Goal: Find contact information: Find contact information

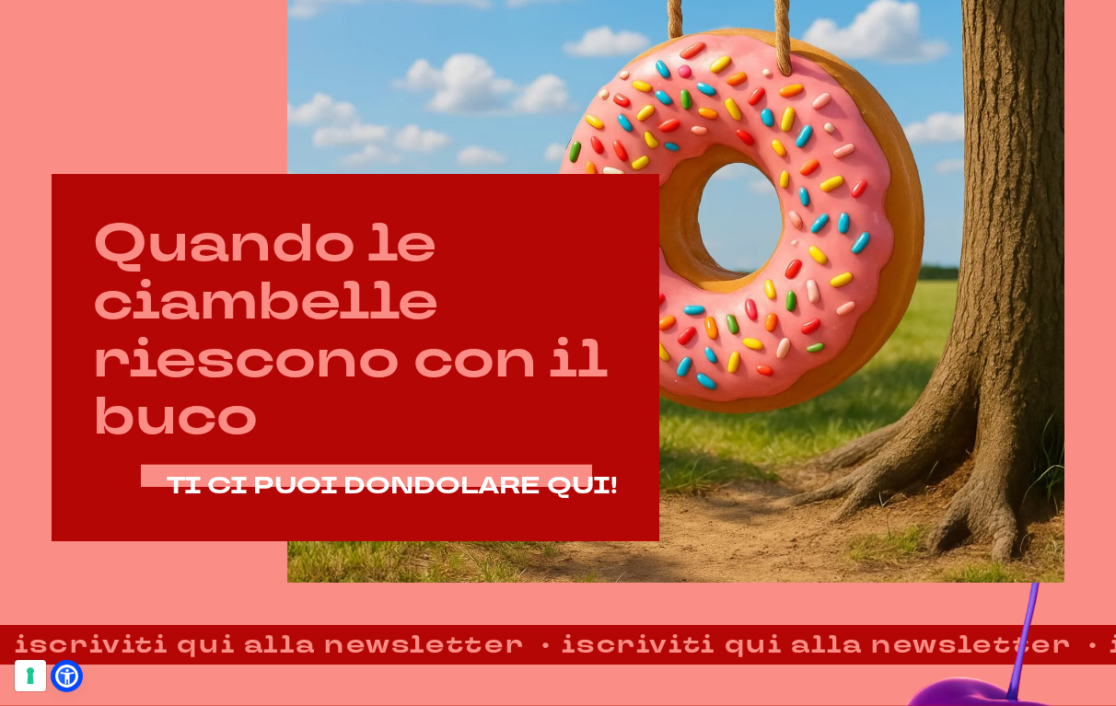
scroll to position [595, 0]
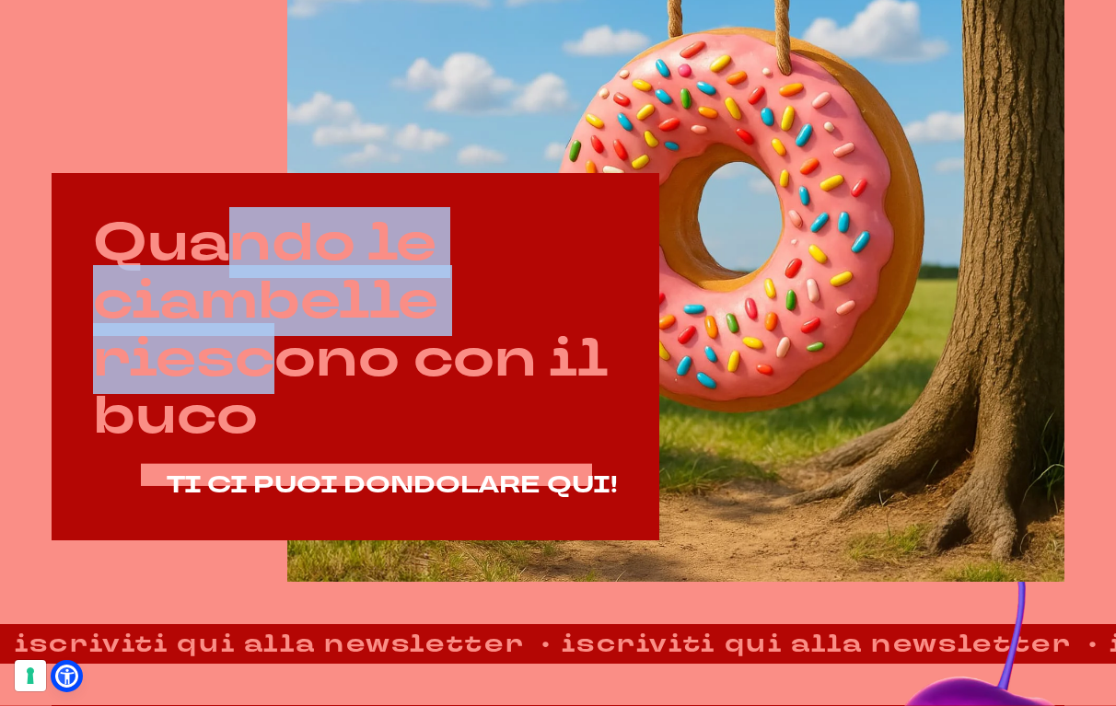
drag, startPoint x: 283, startPoint y: 382, endPoint x: 230, endPoint y: 260, distance: 133.2
click at [230, 260] on h2 "Quando le ciambelle riescono con il buco" at bounding box center [355, 330] width 524 height 231
click at [233, 330] on h2 "Quando le ciambelle riescono con il buco" at bounding box center [355, 330] width 524 height 231
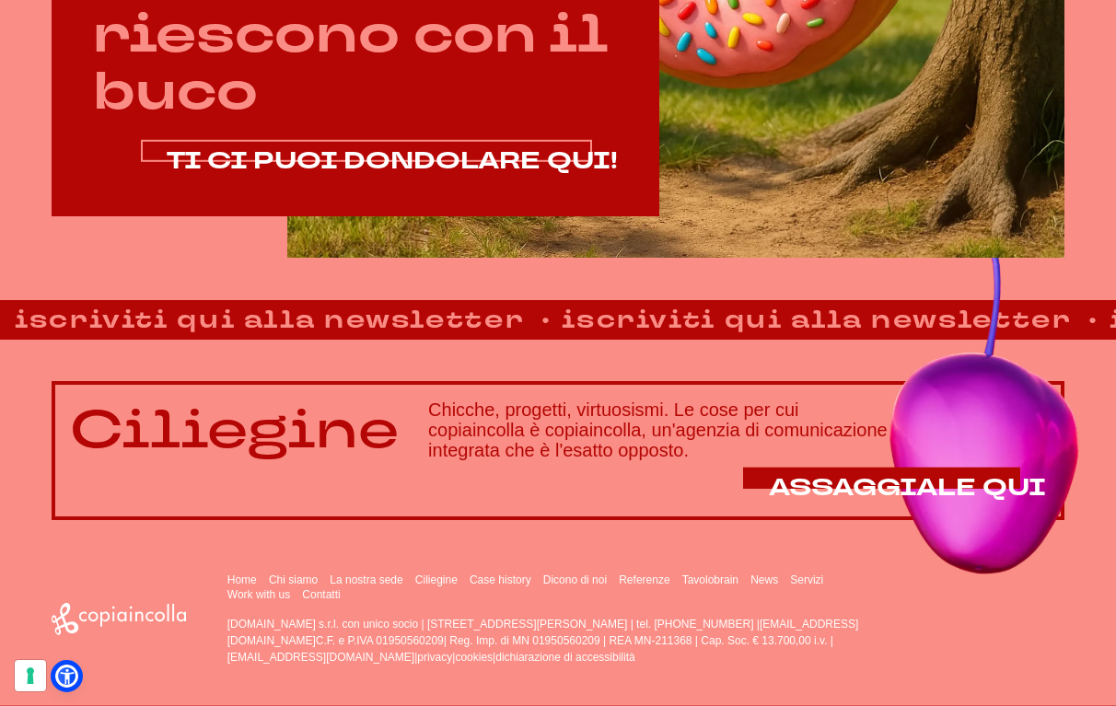
scroll to position [920, 0]
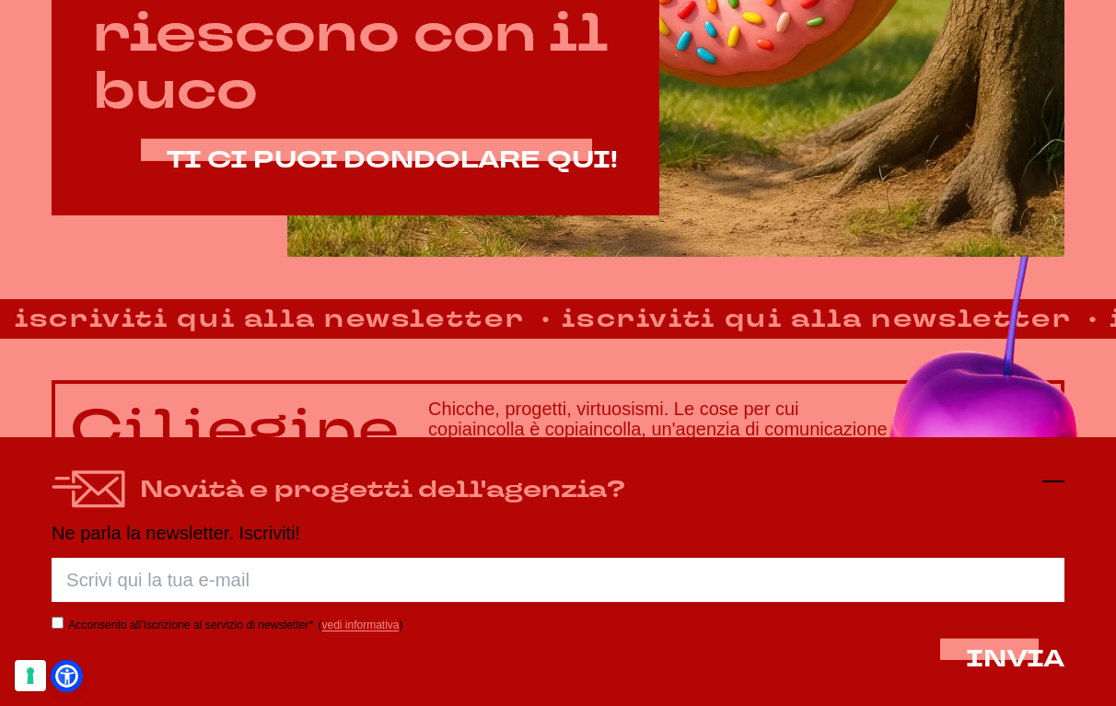
click at [1055, 476] on icon at bounding box center [1053, 481] width 22 height 22
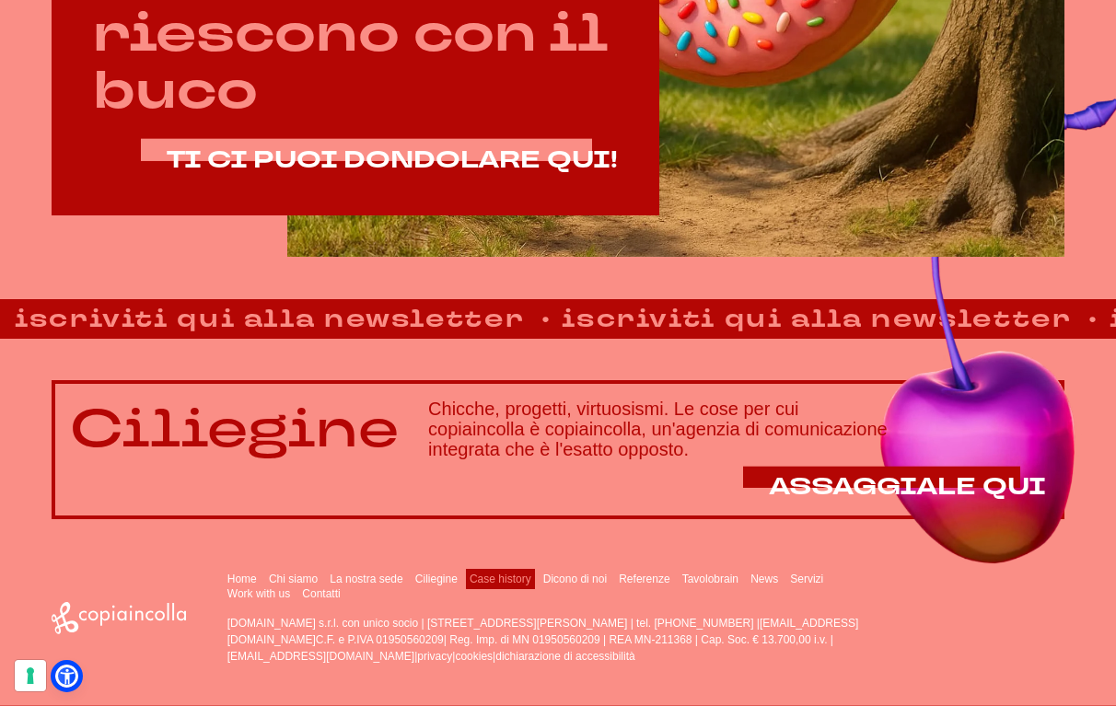
click at [519, 580] on link "Case history" at bounding box center [501, 579] width 62 height 13
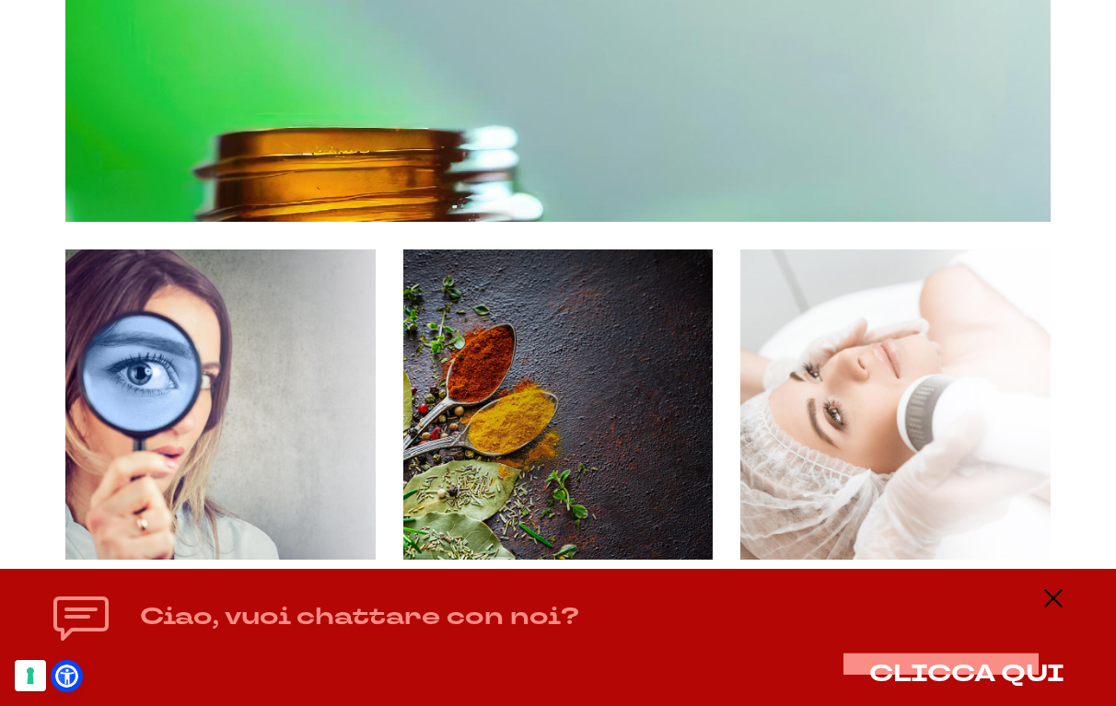
scroll to position [3586, 0]
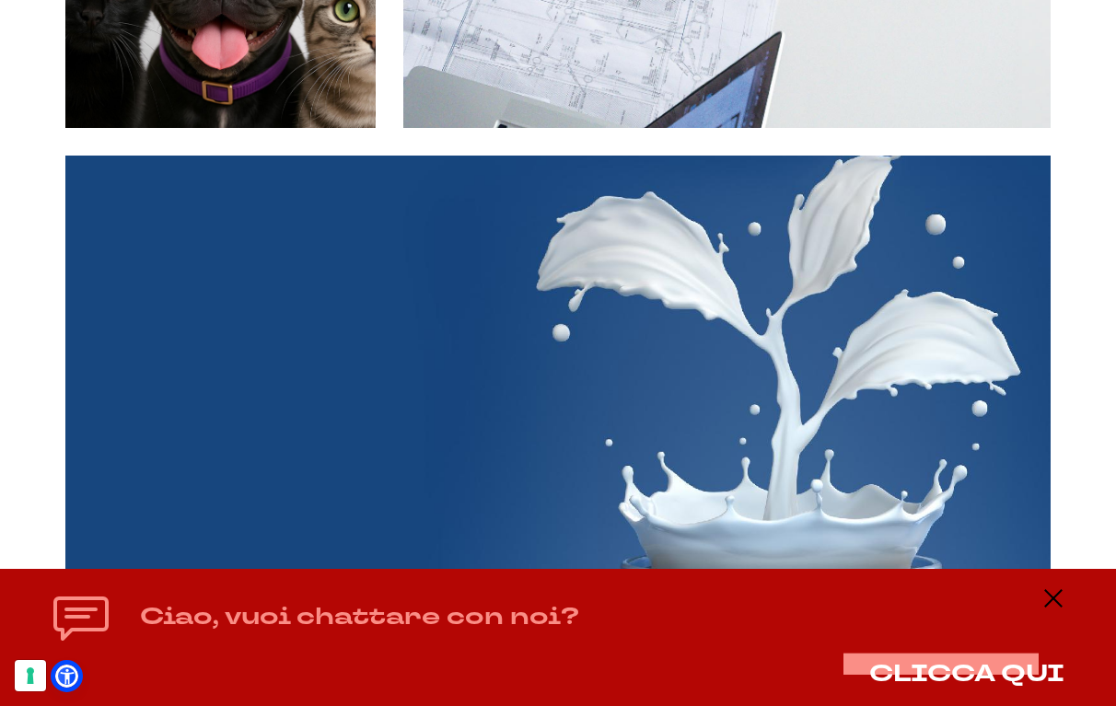
click at [1041, 601] on div "Ciao, vuoi chattare con noi? CLICCA QUI" at bounding box center [558, 637] width 1013 height 100
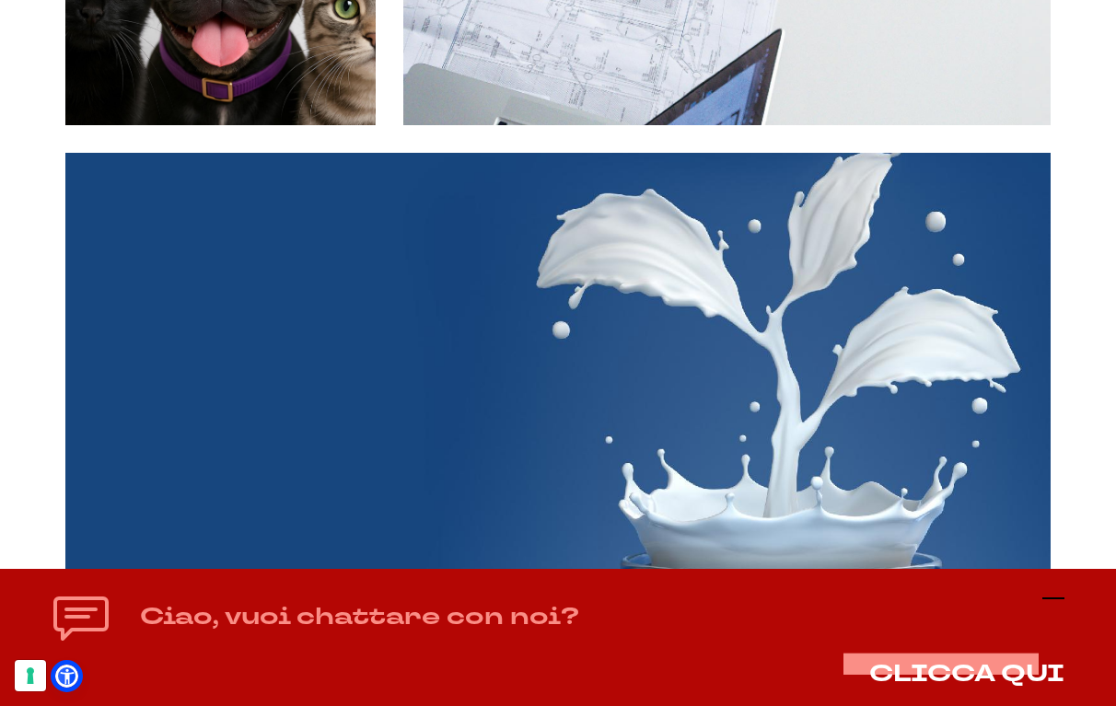
click at [1056, 602] on icon at bounding box center [1053, 598] width 22 height 22
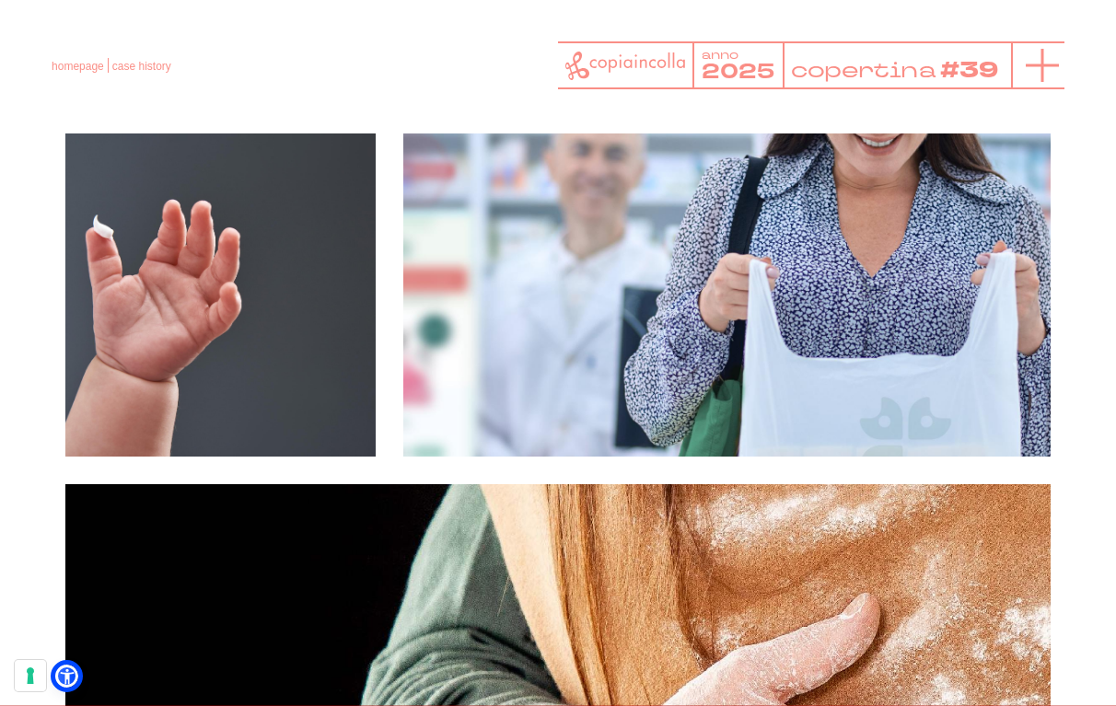
click at [1032, 68] on icon at bounding box center [1042, 65] width 33 height 33
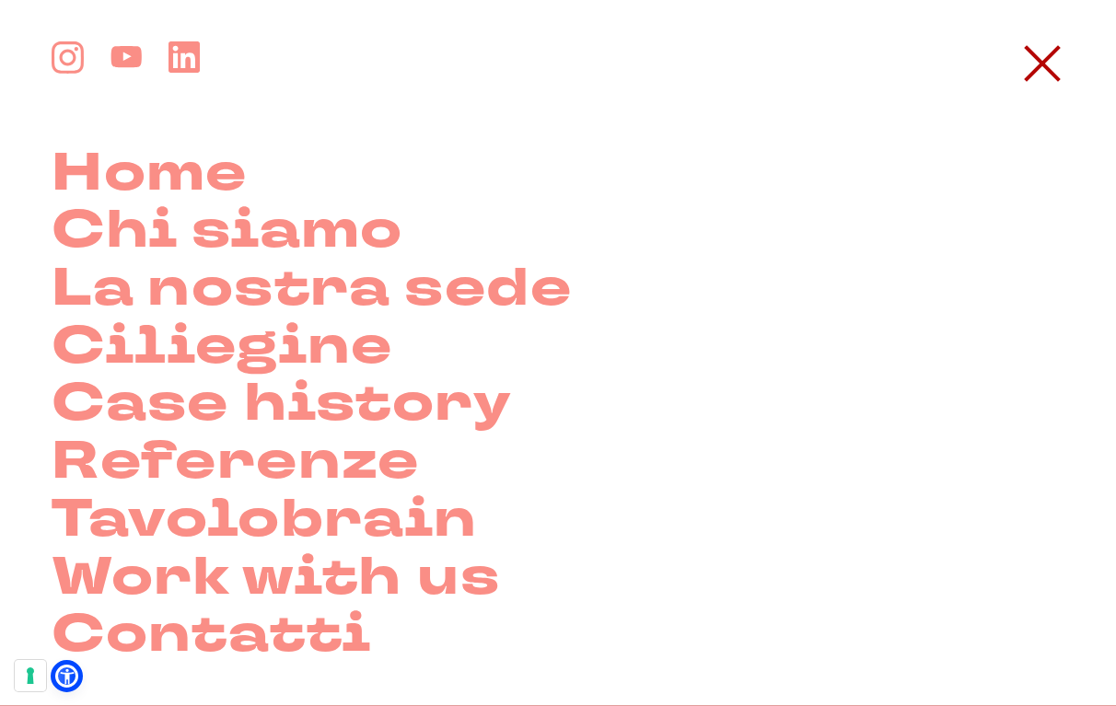
scroll to position [1098, 0]
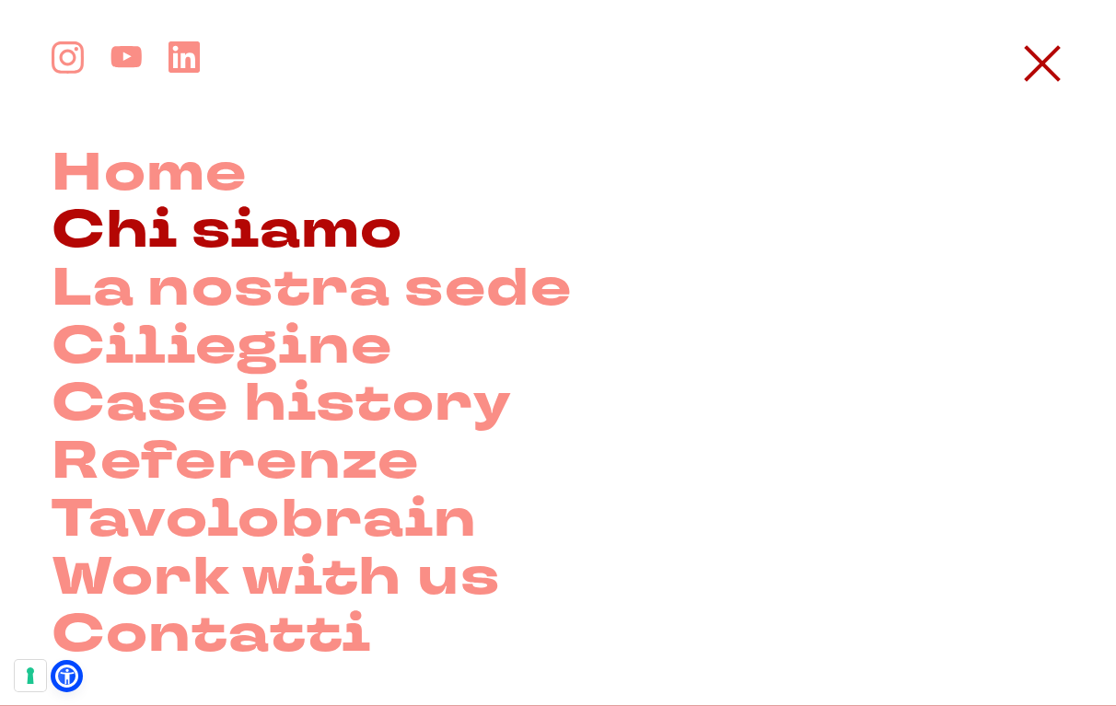
click at [288, 238] on link "Chi siamo" at bounding box center [228, 232] width 352 height 58
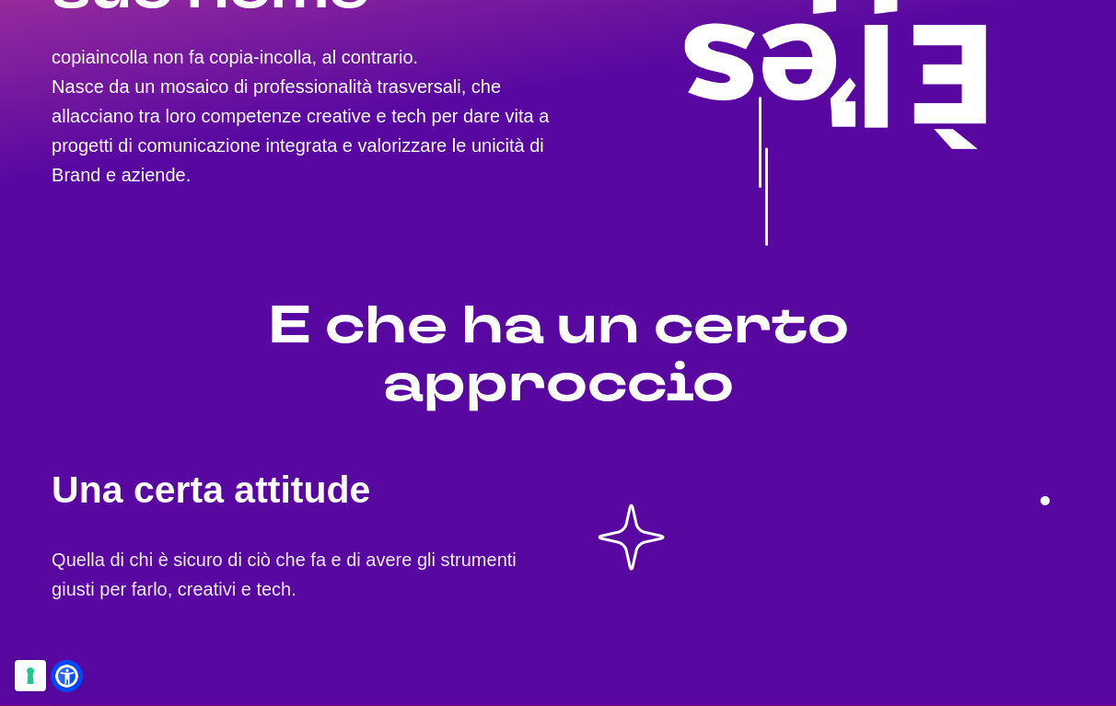
scroll to position [431, 0]
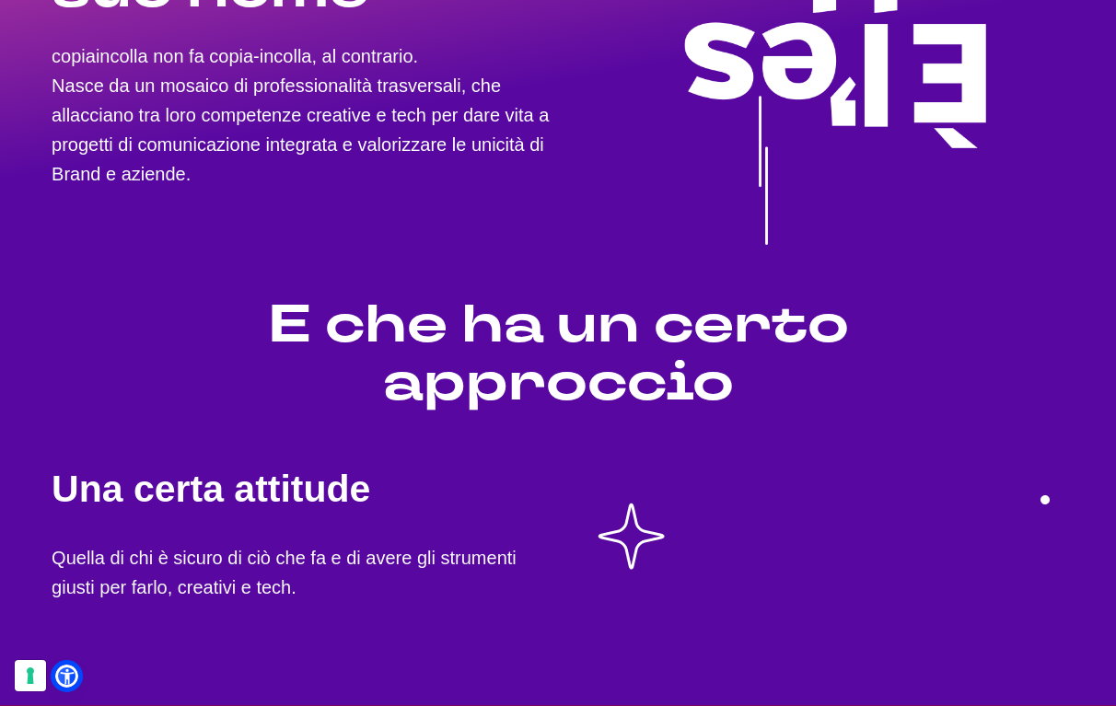
drag, startPoint x: 494, startPoint y: 371, endPoint x: 436, endPoint y: 296, distance: 93.9
click at [437, 297] on h2 "E che ha un certo approccio" at bounding box center [558, 353] width 1013 height 115
click at [436, 296] on h2 "E che ha un certo approccio" at bounding box center [558, 353] width 1013 height 115
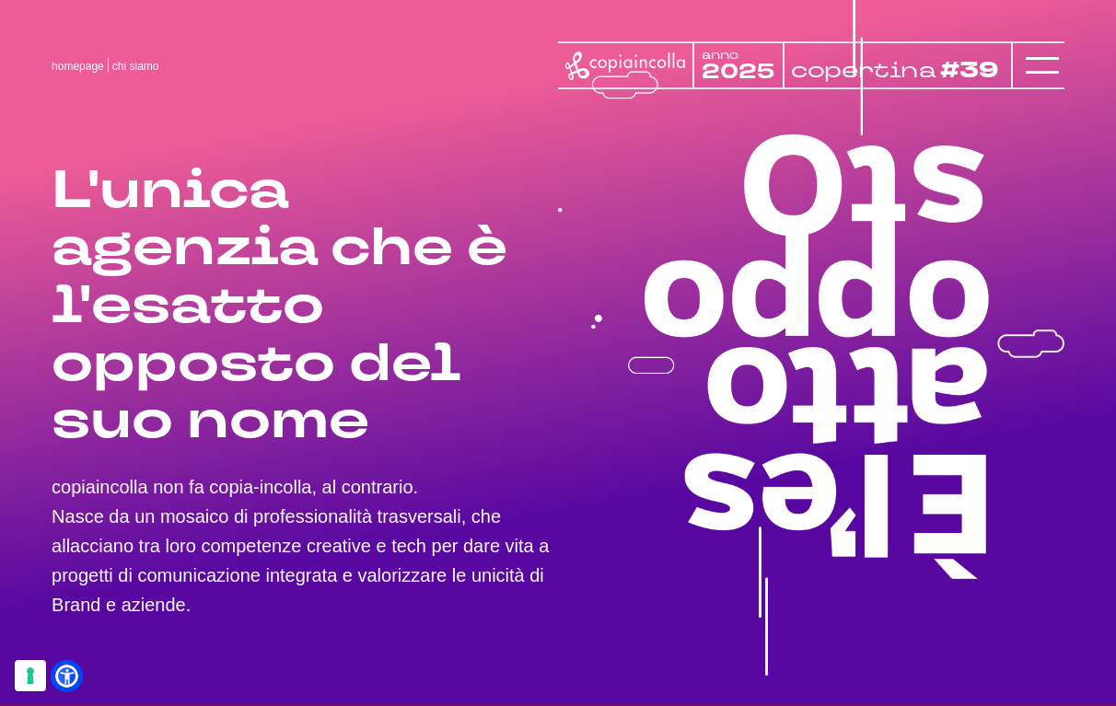
scroll to position [0, 0]
drag, startPoint x: 731, startPoint y: 62, endPoint x: 994, endPoint y: 85, distance: 264.3
click at [994, 85] on div "anno 2025 copertina #39" at bounding box center [784, 65] width 453 height 48
click at [1025, 68] on div at bounding box center [1037, 65] width 53 height 48
click at [1057, 63] on icon at bounding box center [1042, 65] width 33 height 33
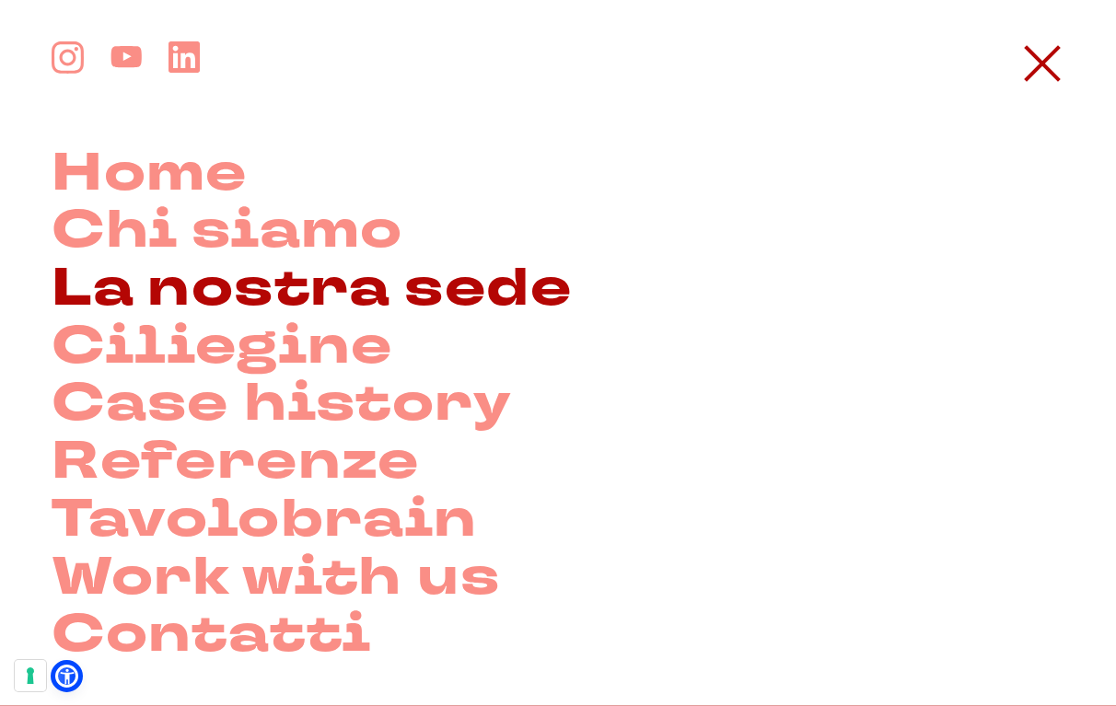
click at [304, 293] on link "La nostra sede" at bounding box center [312, 290] width 520 height 58
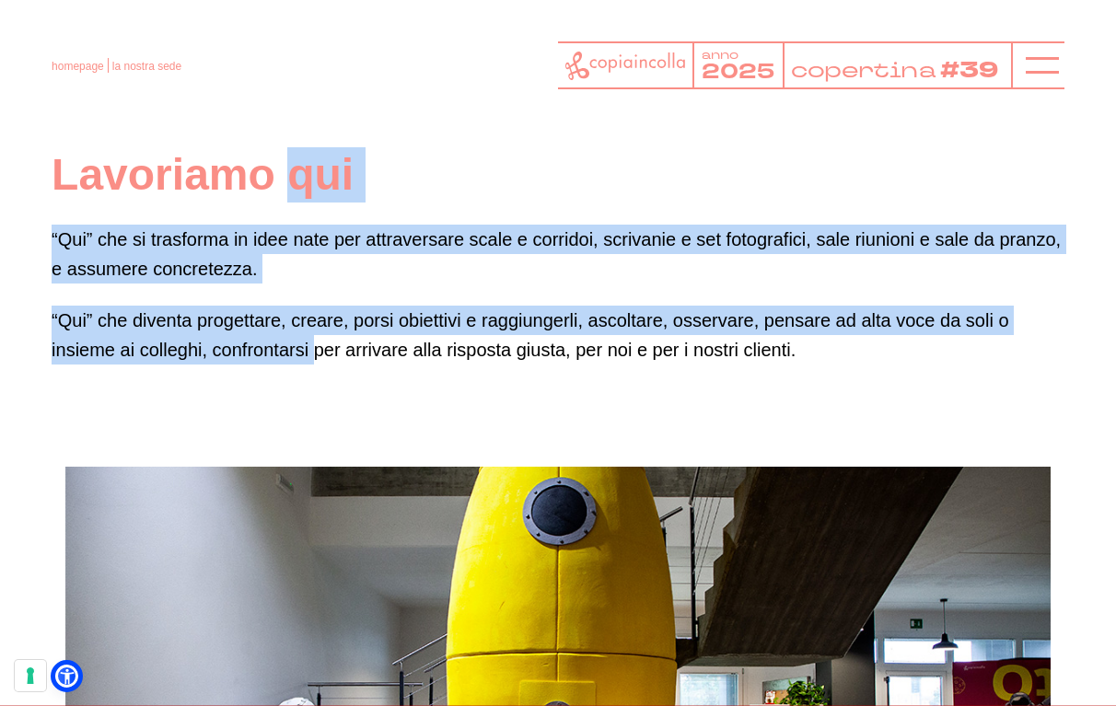
click at [341, 285] on div "Lavoriamo qui “Qui” che si trasforma in idee nate per attraversare scale e corr…" at bounding box center [558, 255] width 1013 height 217
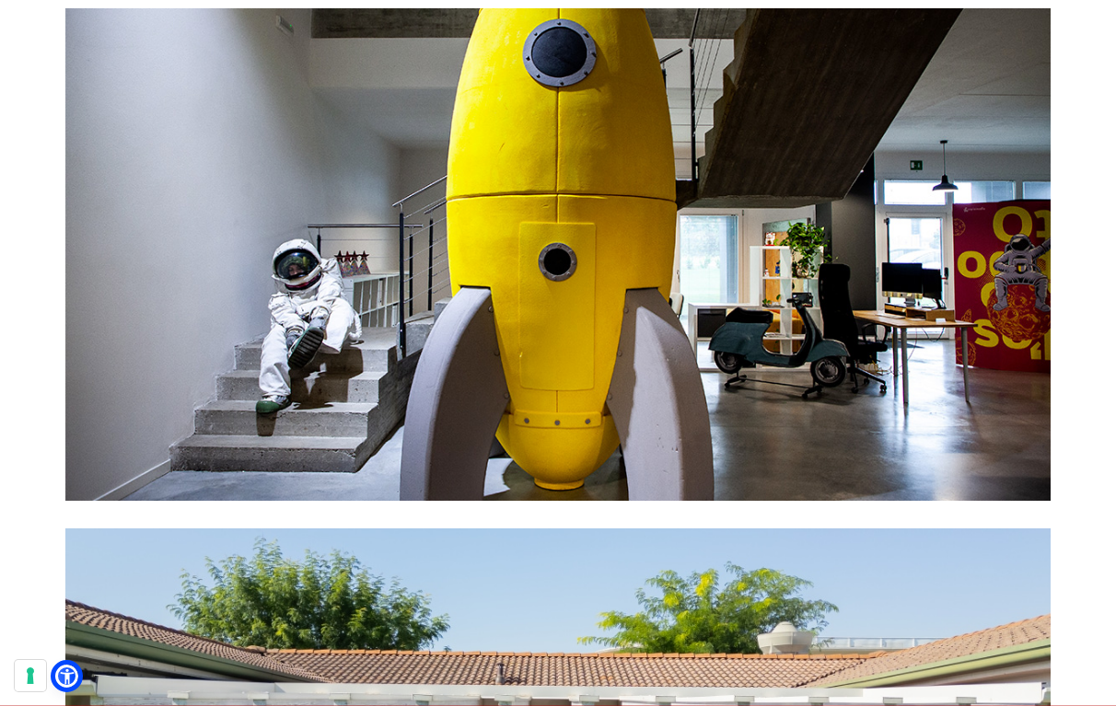
scroll to position [461, 0]
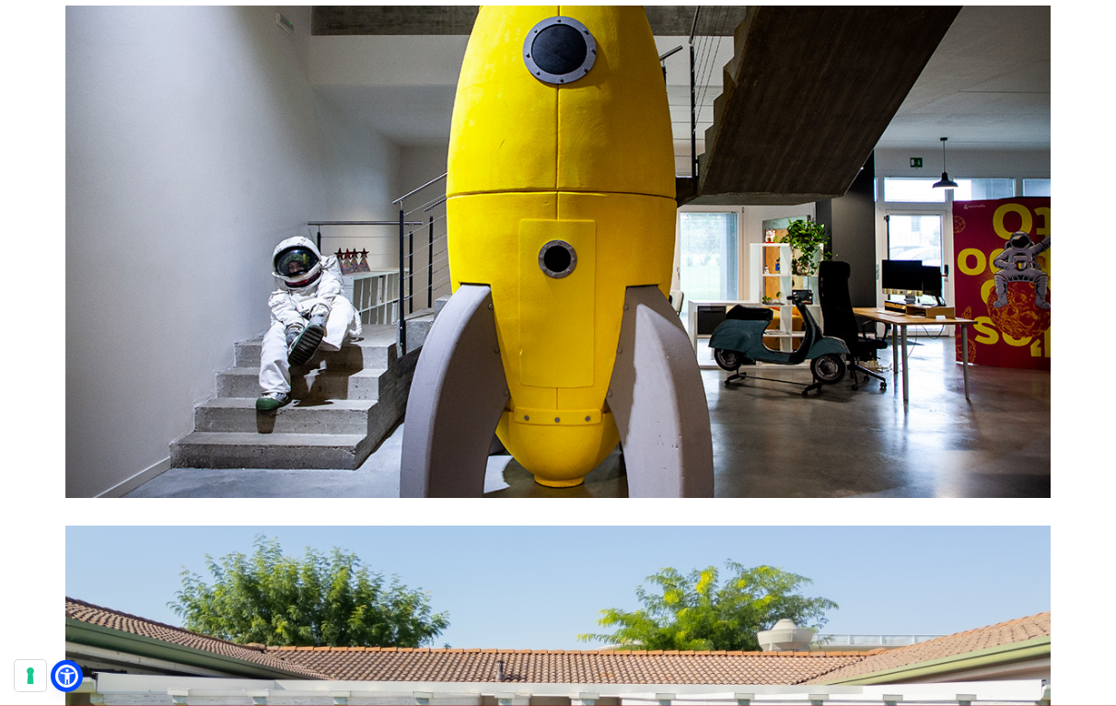
drag, startPoint x: 558, startPoint y: 478, endPoint x: 509, endPoint y: 245, distance: 238.0
click at [509, 245] on figure at bounding box center [557, 252] width 985 height 493
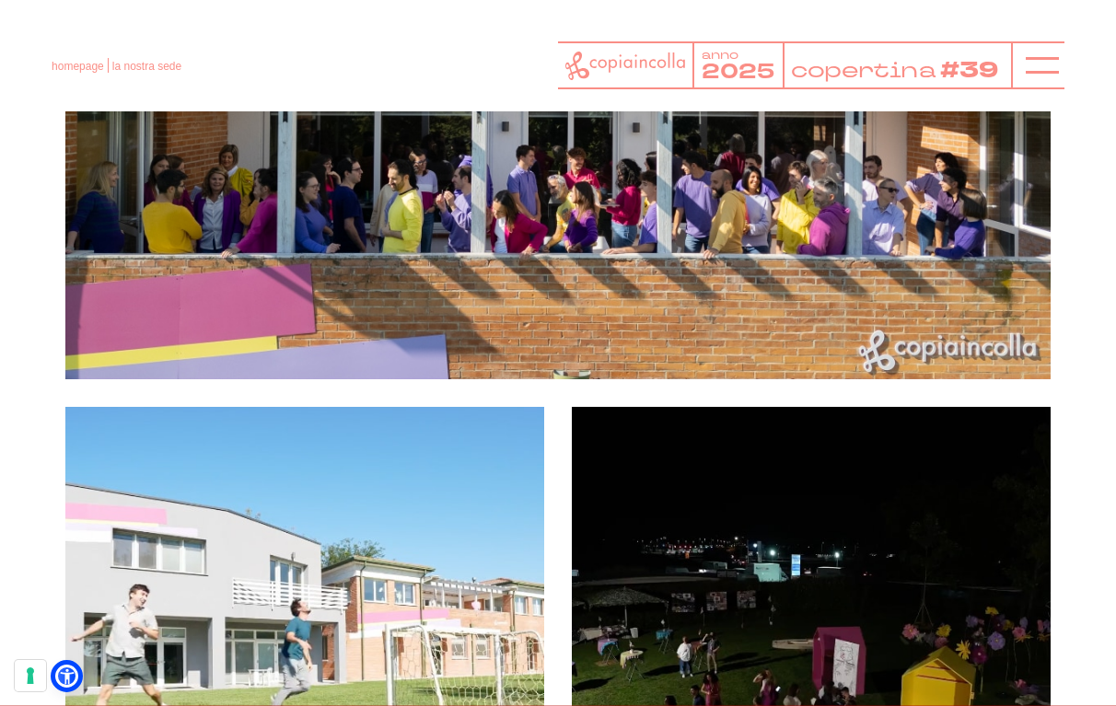
scroll to position [1100, 0]
click at [663, 65] on icon at bounding box center [625, 66] width 120 height 29
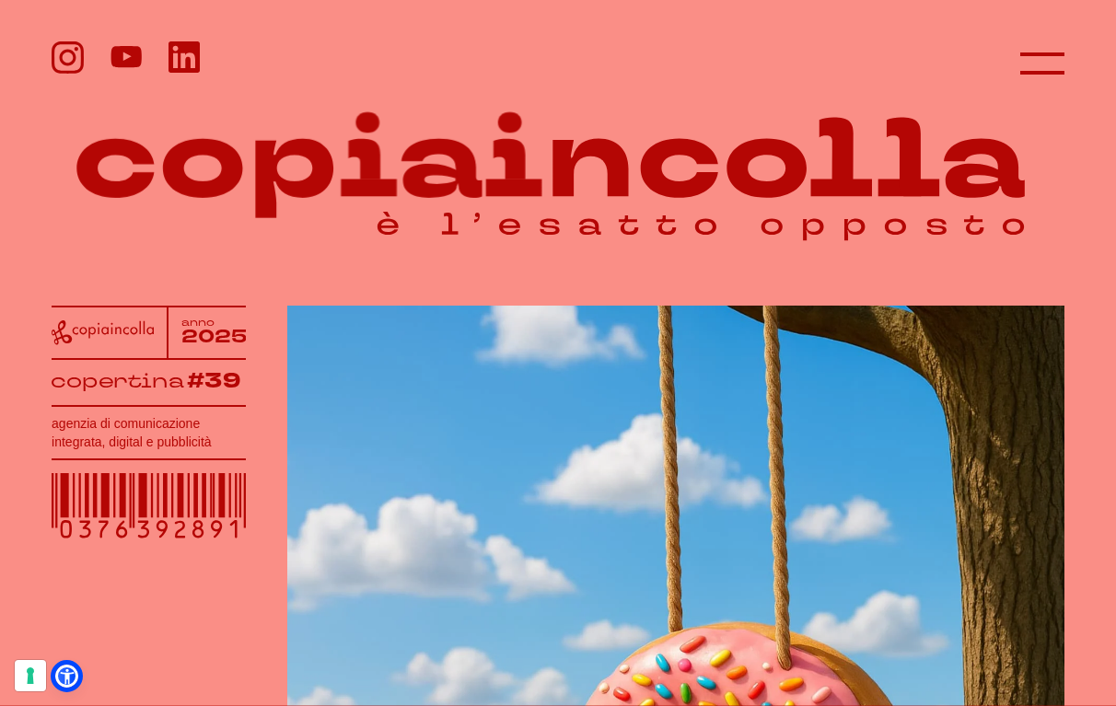
drag, startPoint x: 525, startPoint y: 217, endPoint x: 365, endPoint y: 143, distance: 176.7
click at [365, 144] on icon at bounding box center [558, 156] width 1013 height 197
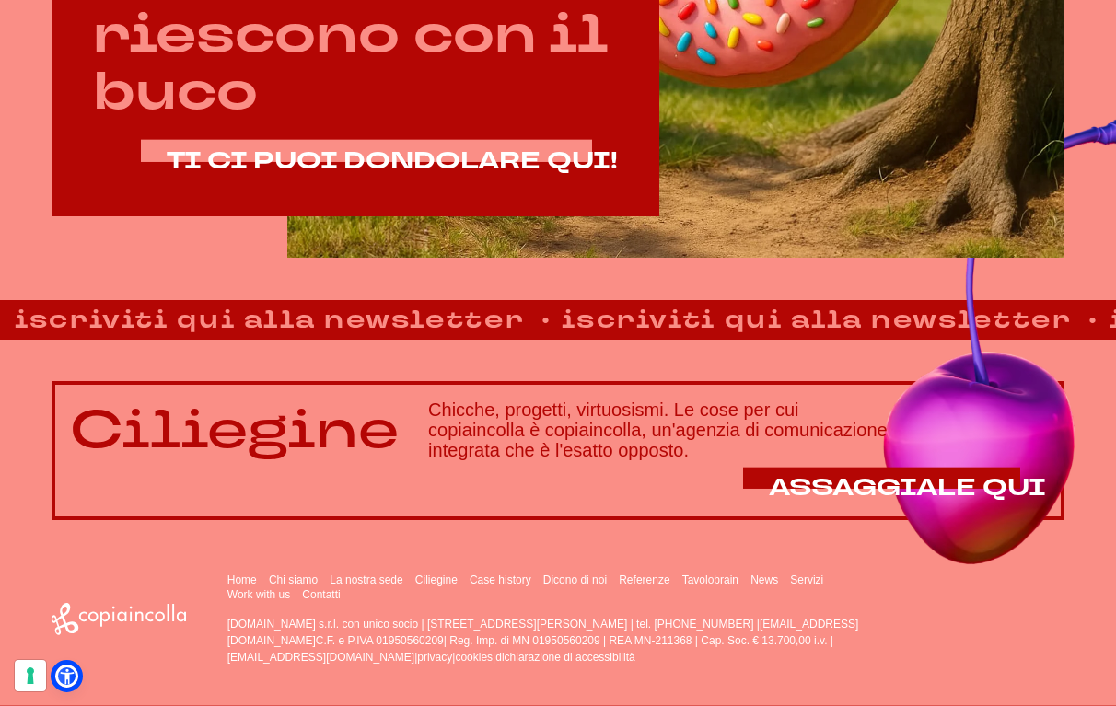
scroll to position [920, 0]
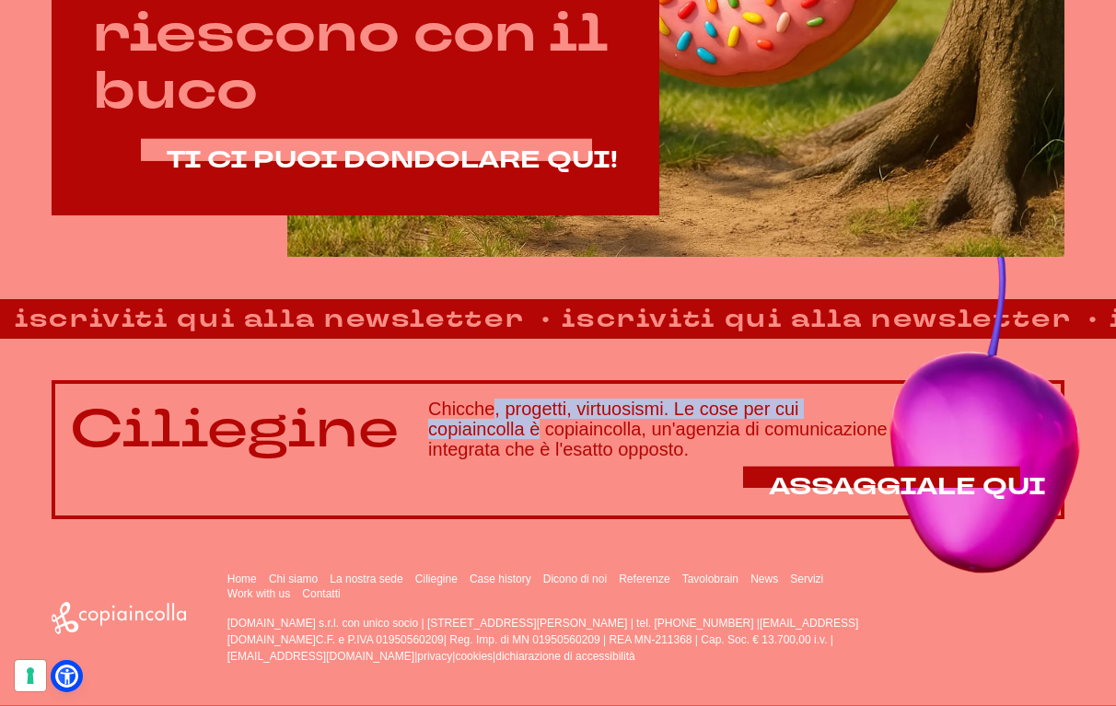
drag, startPoint x: 501, startPoint y: 437, endPoint x: 435, endPoint y: 387, distance: 83.4
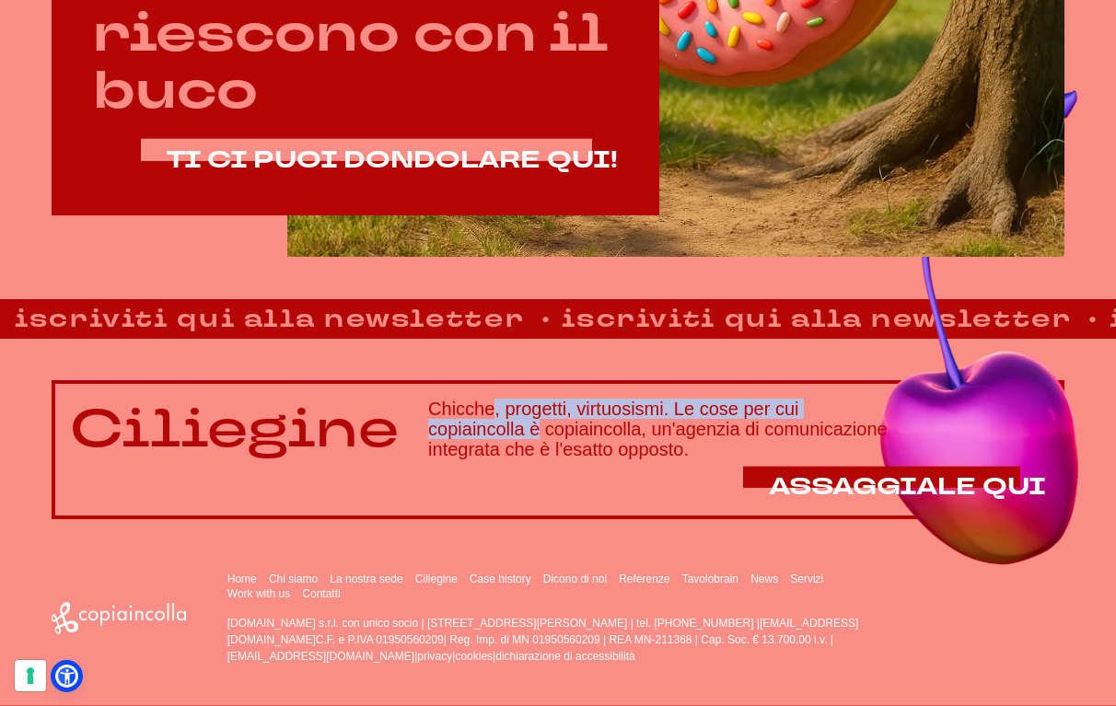
click at [436, 387] on div "Ciliegine Chicche, progetti, virtuosismi. Le cose per cui copiaincolla è copiai…" at bounding box center [558, 449] width 1013 height 139
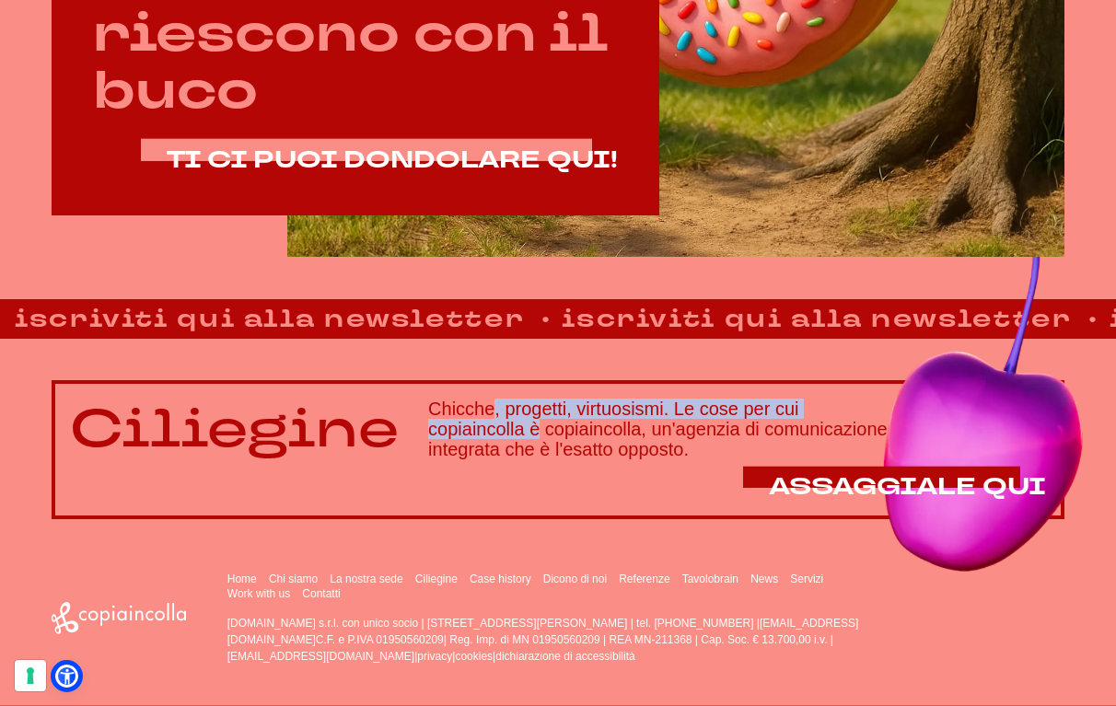
click at [509, 412] on h3 "Chicche, progetti, virtuosismi. Le cose per cui copiaincolla è copiaincolla, un…" at bounding box center [737, 429] width 618 height 61
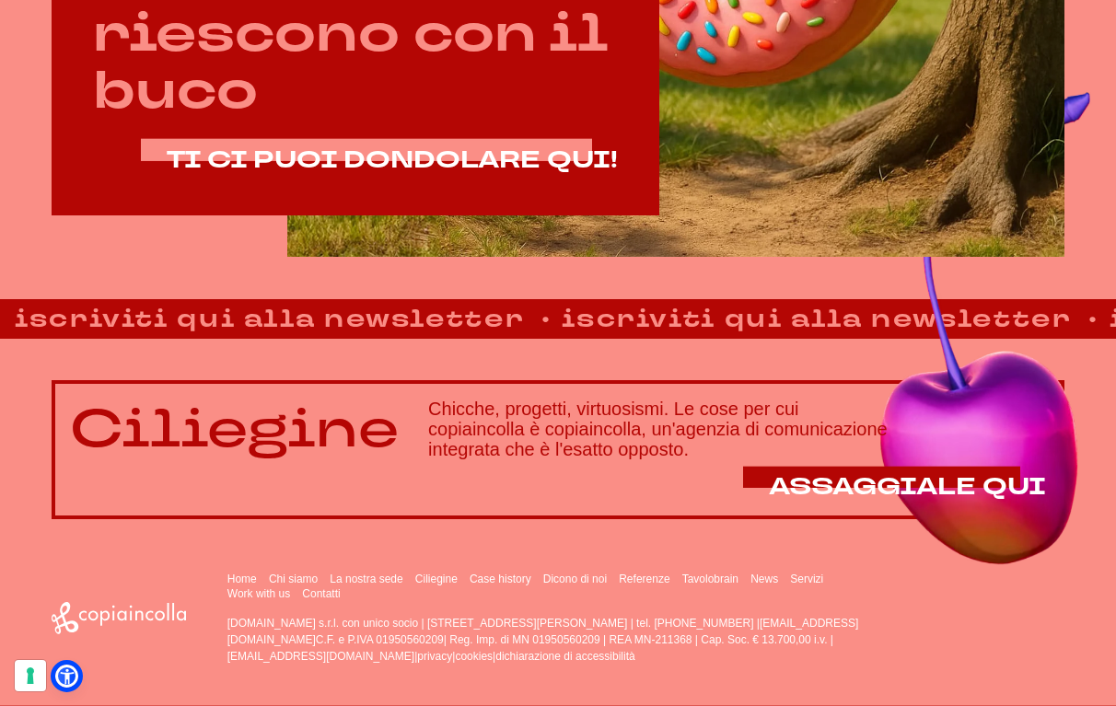
click at [437, 637] on p "[DOMAIN_NAME] s.r.l. con unico socio | [STREET_ADDRESS][PERSON_NAME] | tel. [PH…" at bounding box center [561, 640] width 669 height 50
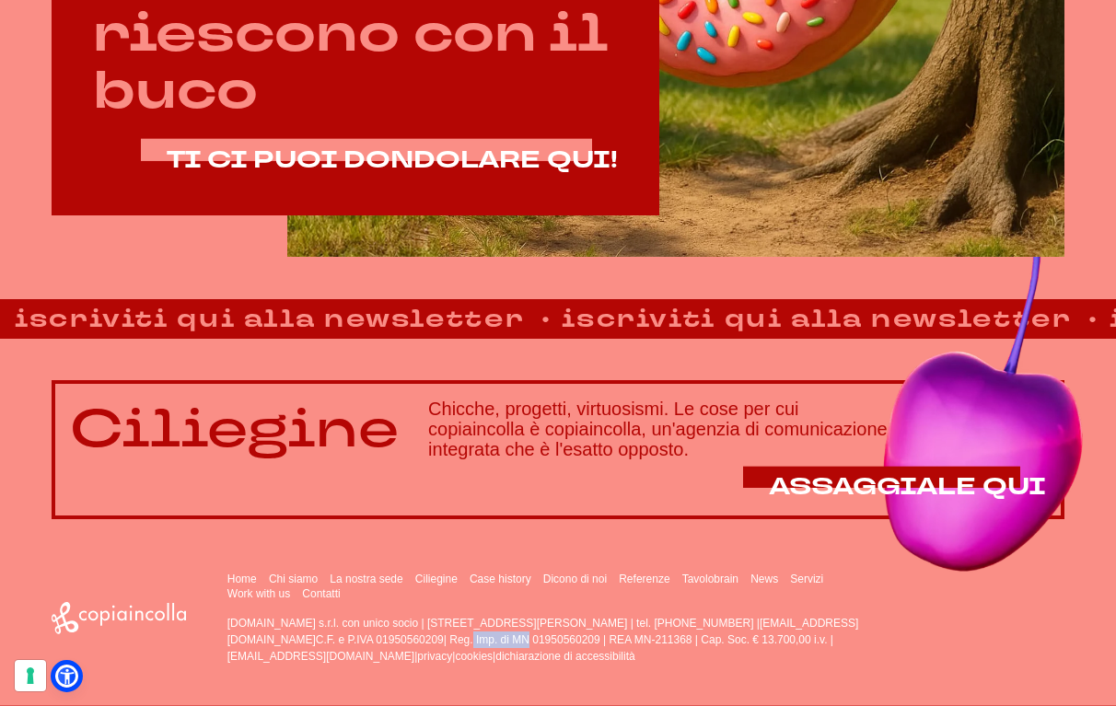
click at [437, 637] on p "[DOMAIN_NAME] s.r.l. con unico socio | [STREET_ADDRESS][PERSON_NAME] | tel. [PH…" at bounding box center [561, 640] width 669 height 50
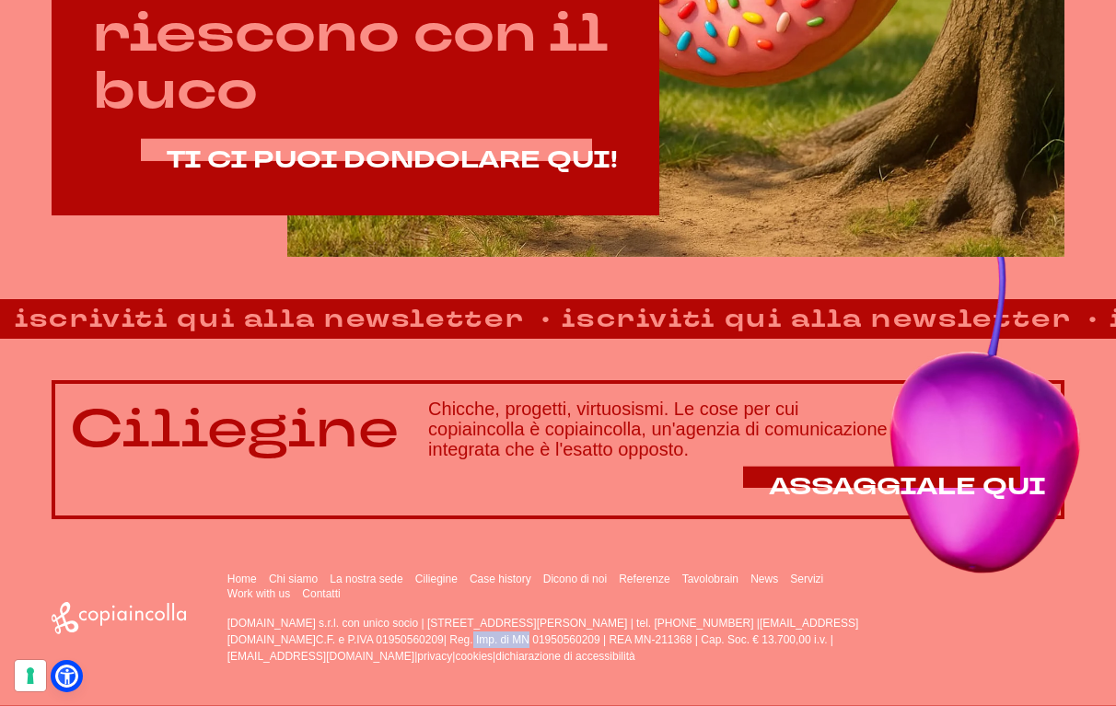
copy p "01950560209"
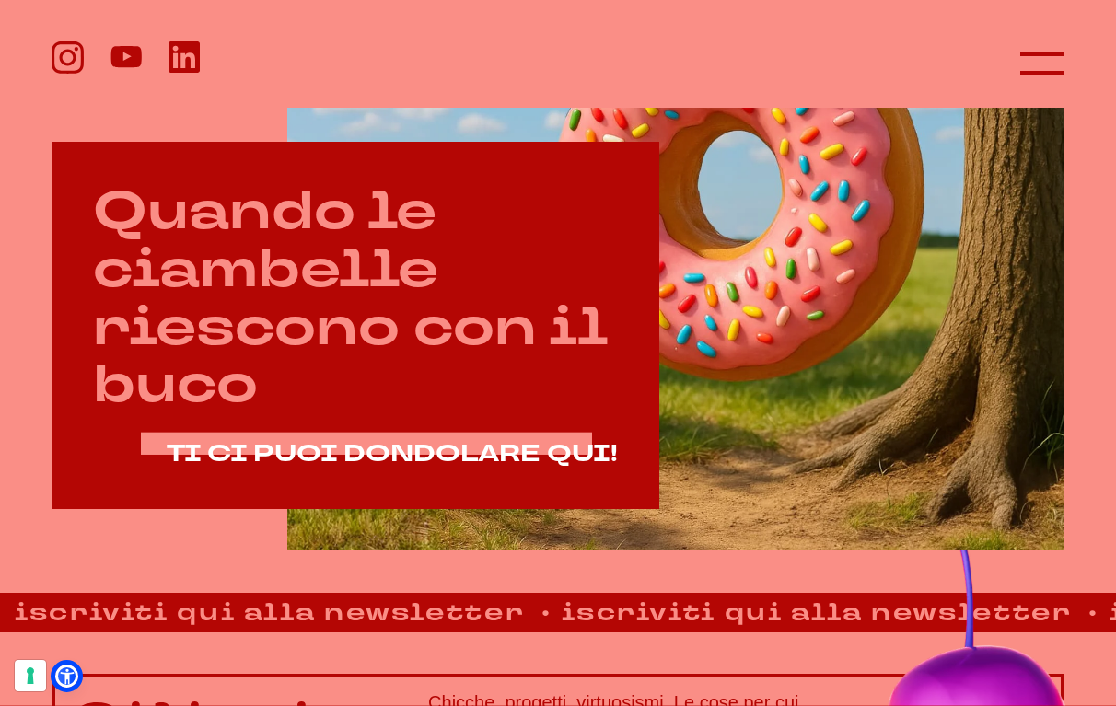
click at [177, 203] on h2 "Quando le ciambelle riescono con il buco" at bounding box center [355, 298] width 524 height 231
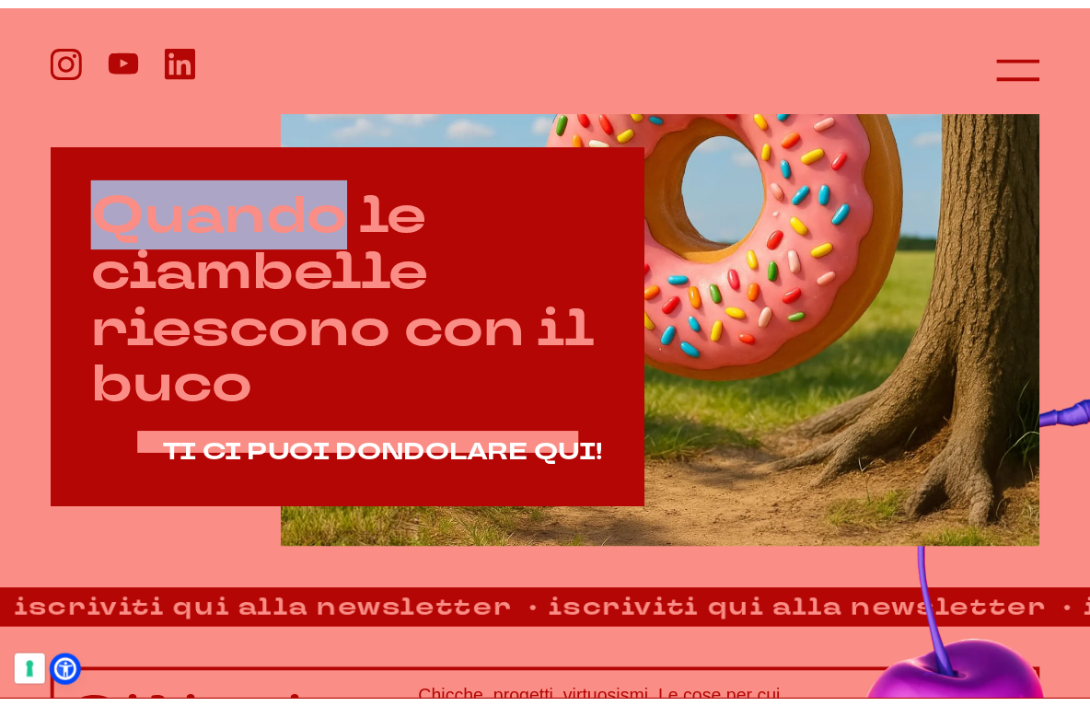
scroll to position [625, 0]
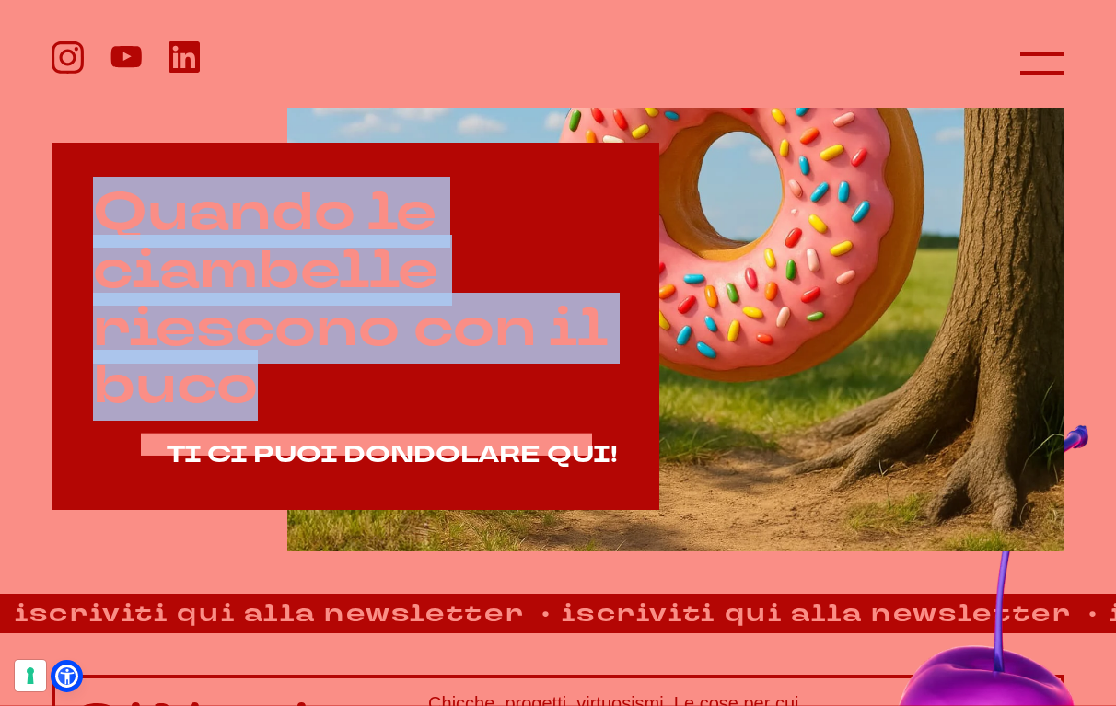
drag, startPoint x: 177, startPoint y: 203, endPoint x: 266, endPoint y: 389, distance: 206.3
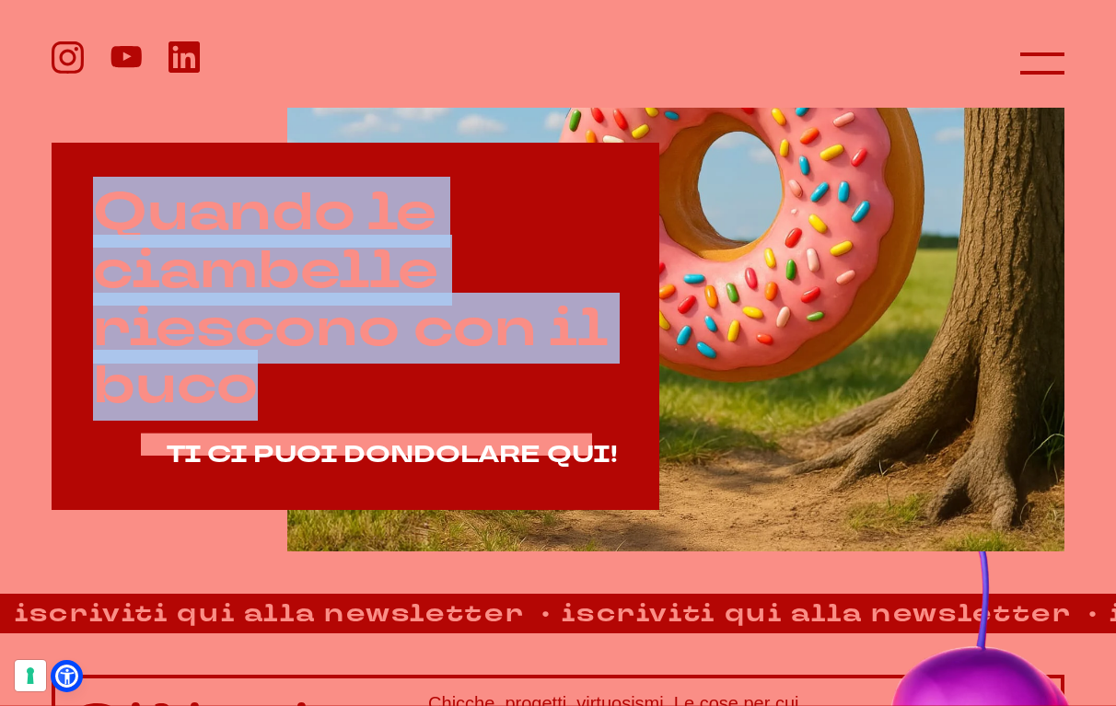
click at [266, 389] on h2 "Quando le ciambelle riescono con il buco" at bounding box center [355, 299] width 524 height 231
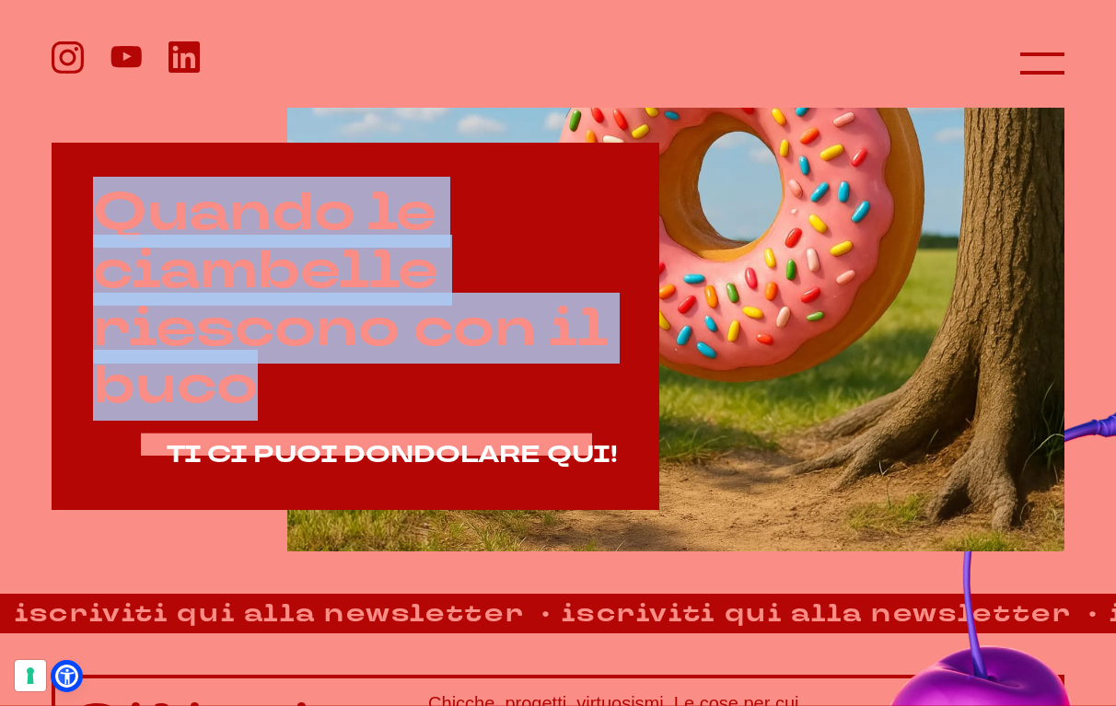
click at [216, 378] on h2 "Quando le ciambelle riescono con il buco" at bounding box center [355, 299] width 524 height 231
